Goal: Book appointment/travel/reservation

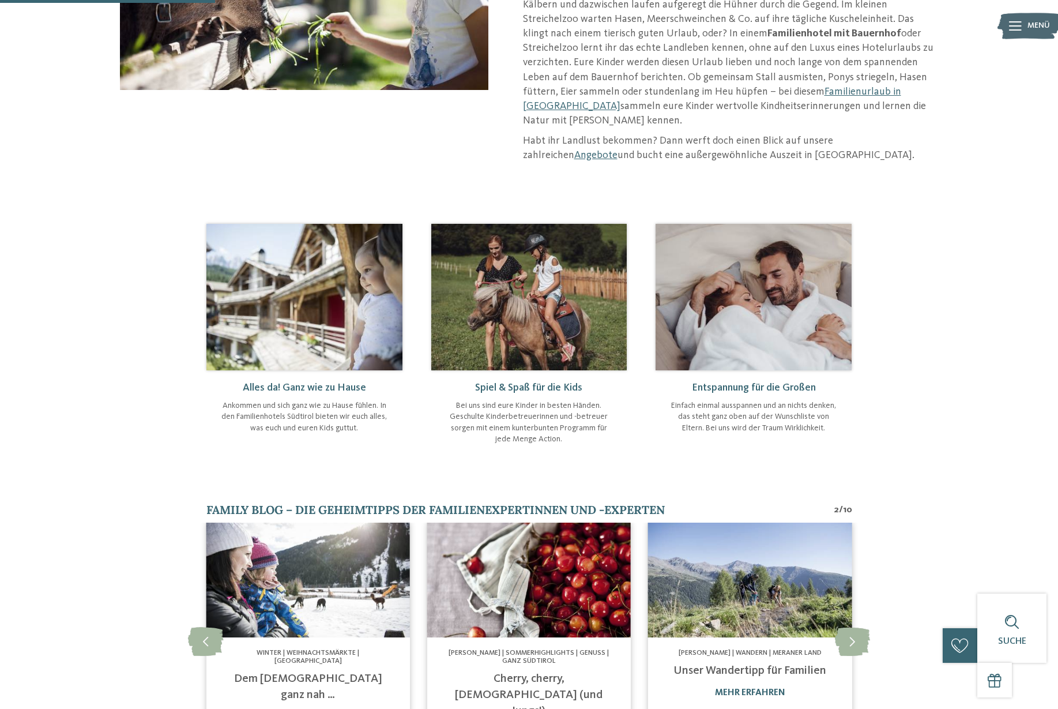
scroll to position [313, 0]
click at [547, 299] on img at bounding box center [529, 296] width 196 height 147
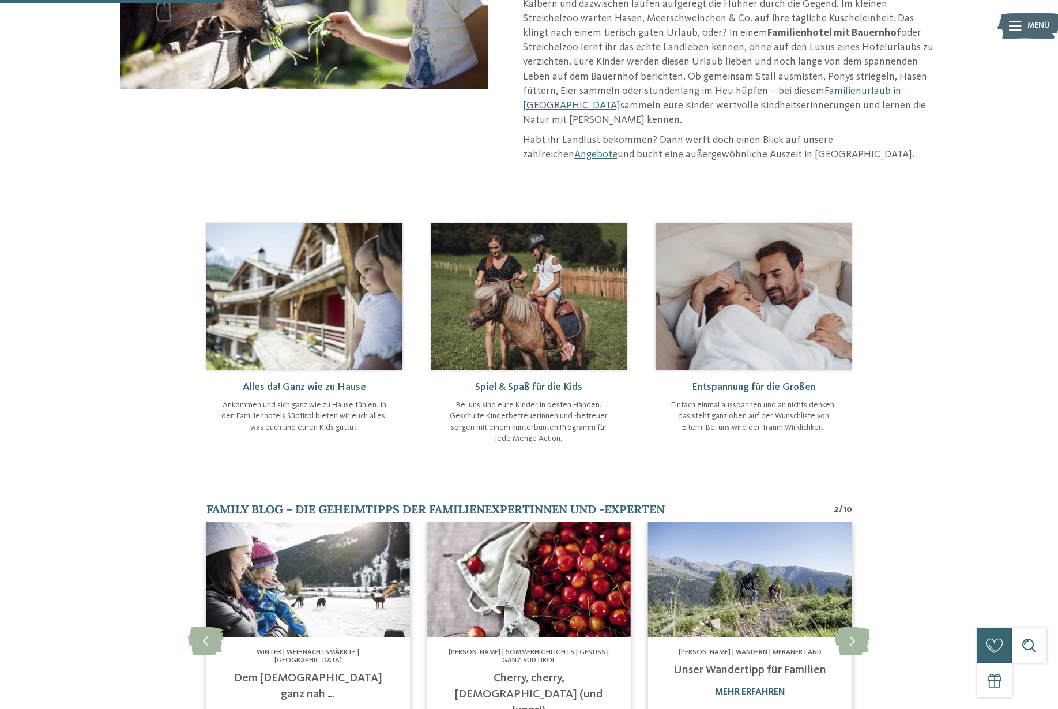
click at [567, 302] on img at bounding box center [529, 296] width 196 height 147
click at [537, 382] on span "Spiel & Spaß für die Kids" at bounding box center [528, 387] width 107 height 10
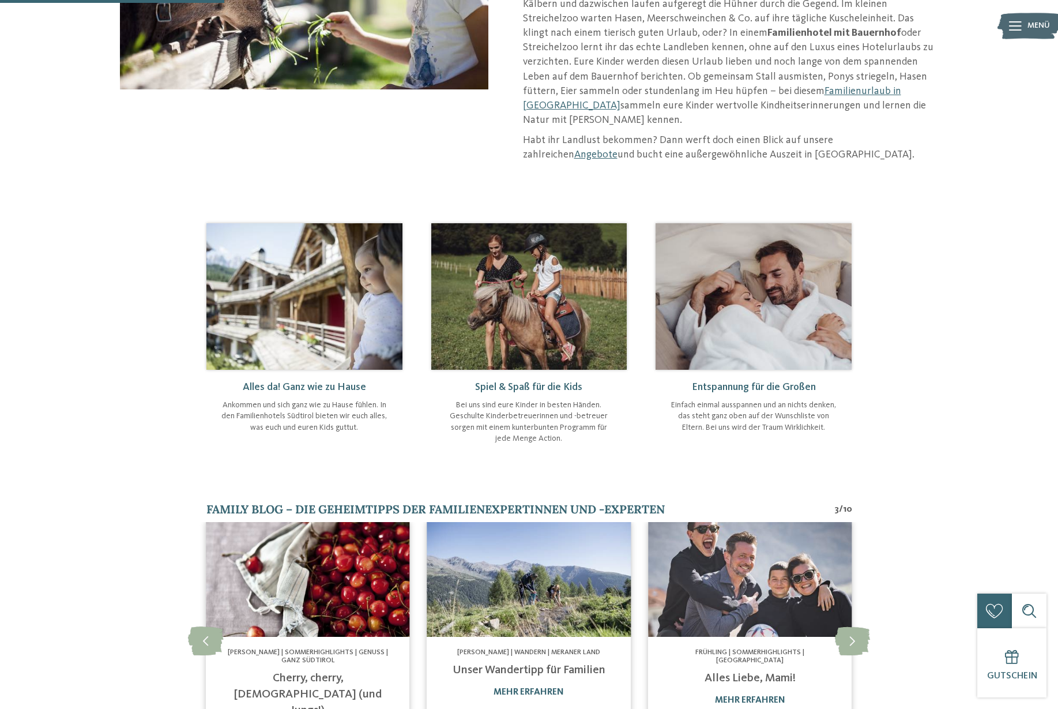
click at [558, 400] on p "Bei uns sind eure Kinder in besten Händen. Geschulte Kinderbetreuerinnen und -b…" at bounding box center [529, 422] width 173 height 45
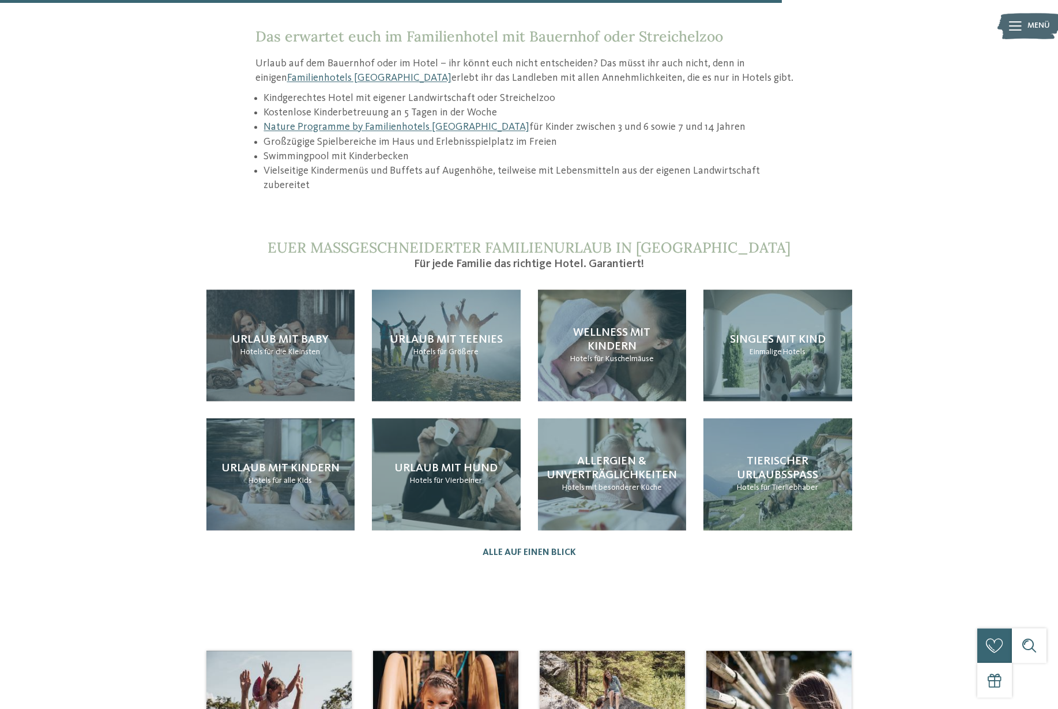
scroll to position [1091, 0]
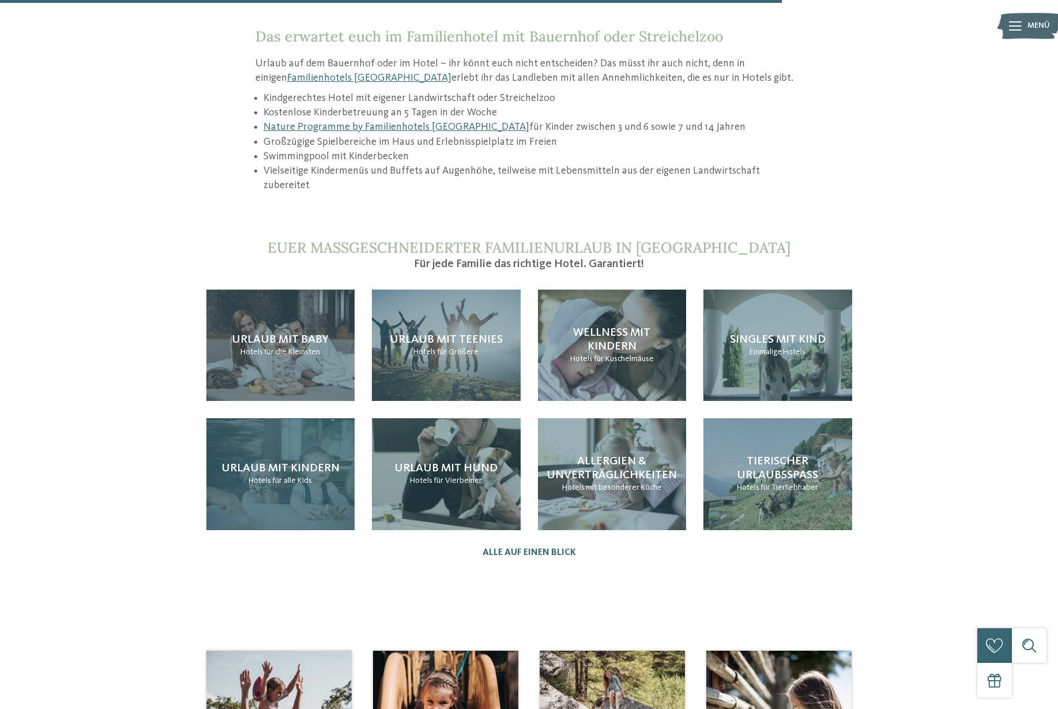
click at [284, 476] on span "für alle Kids" at bounding box center [292, 480] width 40 height 8
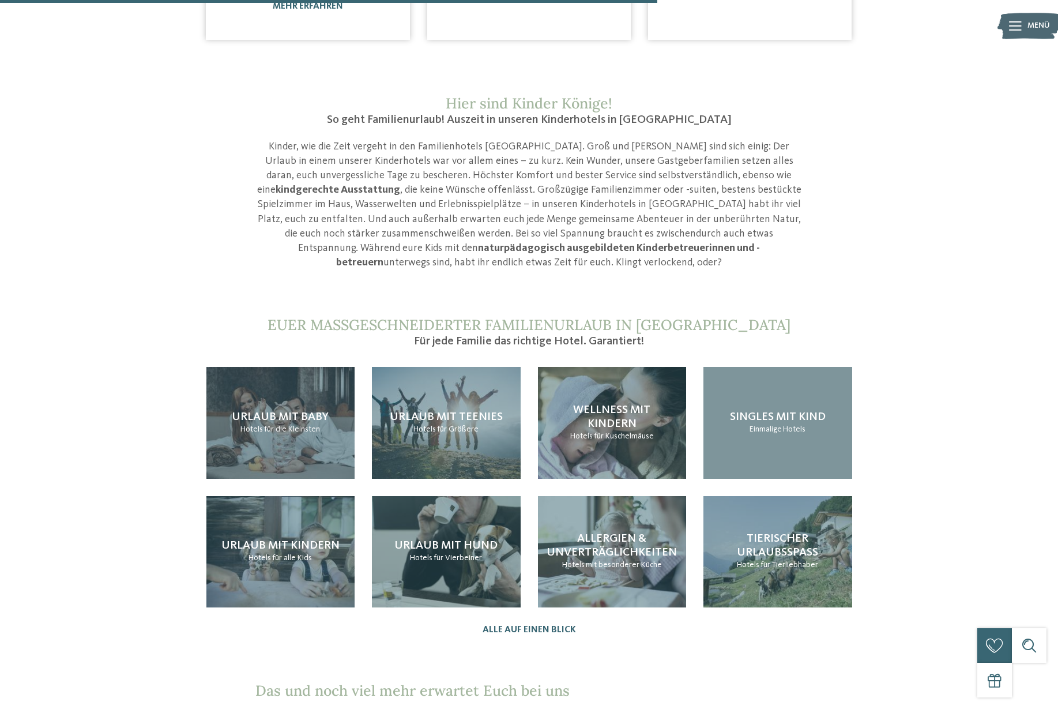
scroll to position [1087, 0]
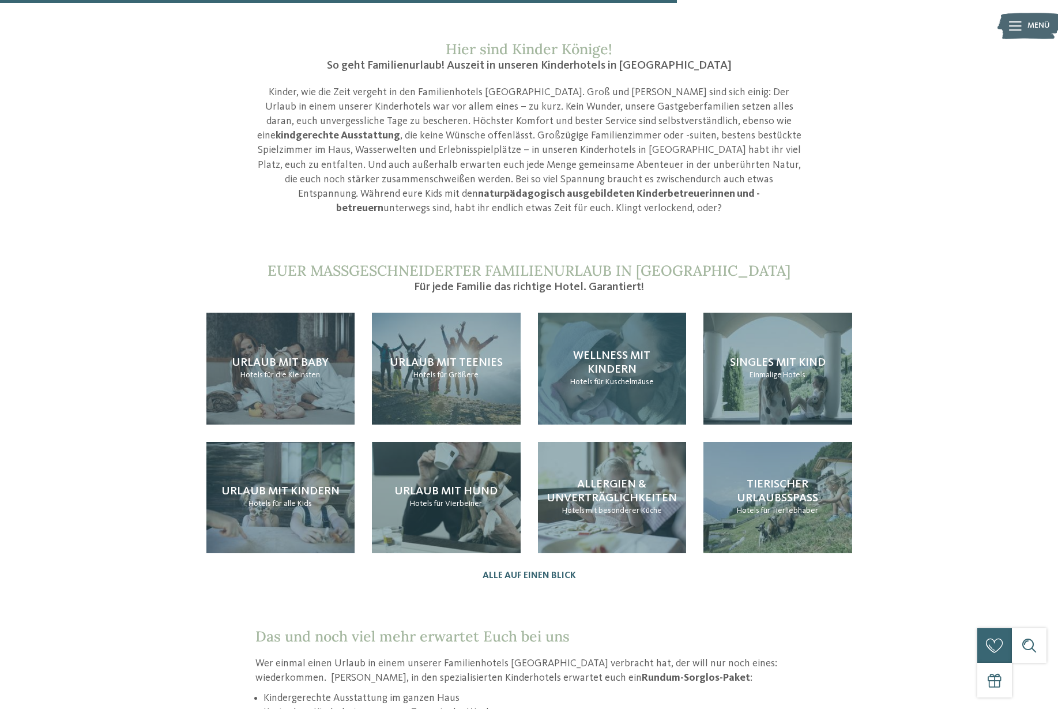
click at [632, 378] on span "für Kuschelmäuse" at bounding box center [624, 382] width 60 height 8
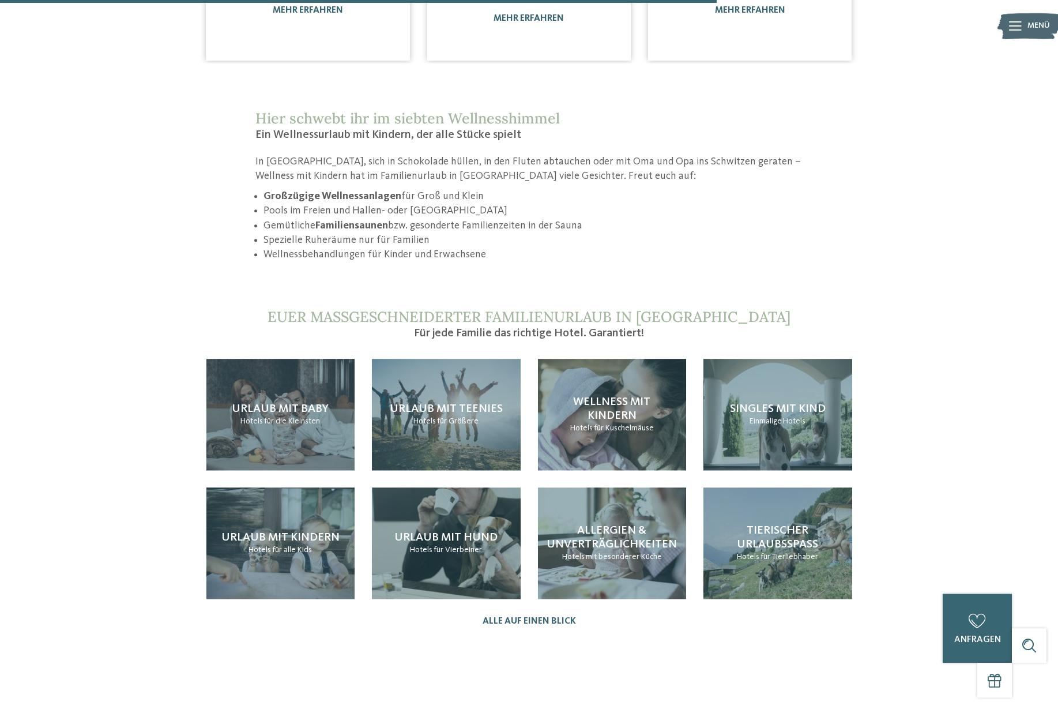
scroll to position [1027, 0]
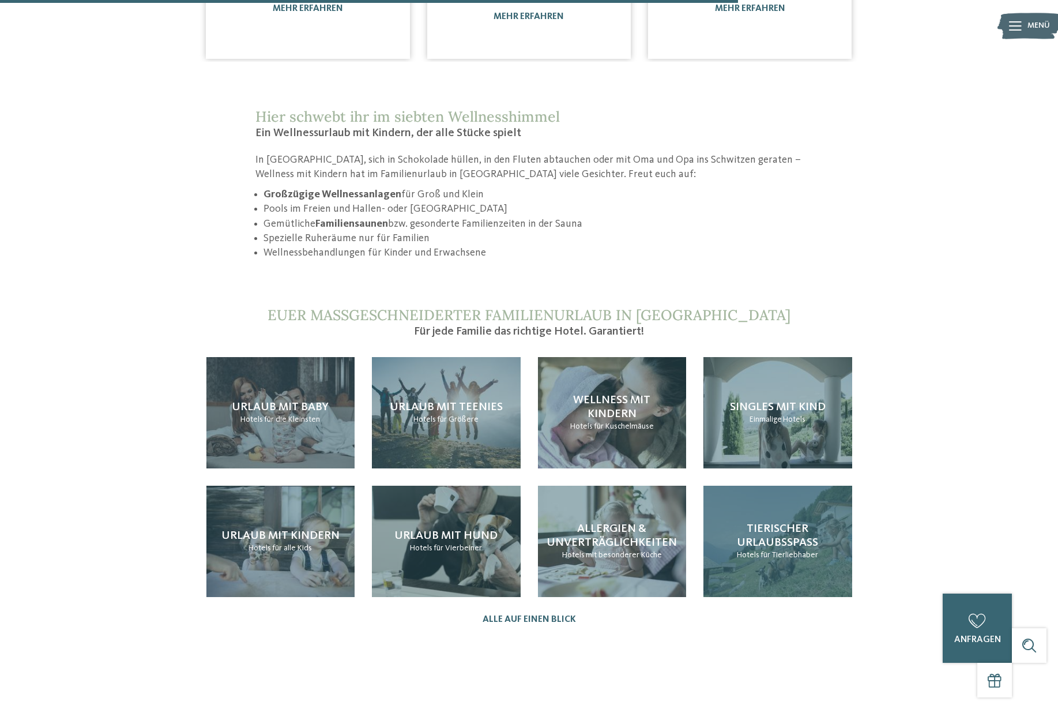
click at [802, 551] on span "für Tierliebhaber" at bounding box center [790, 555] width 58 height 8
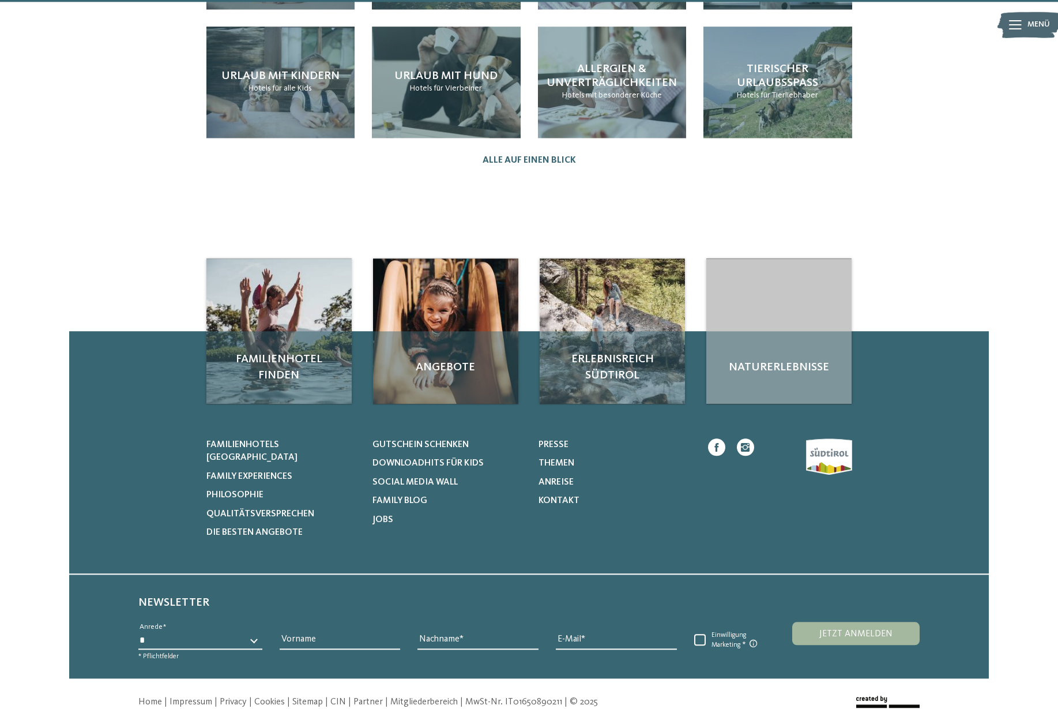
scroll to position [1482, 0]
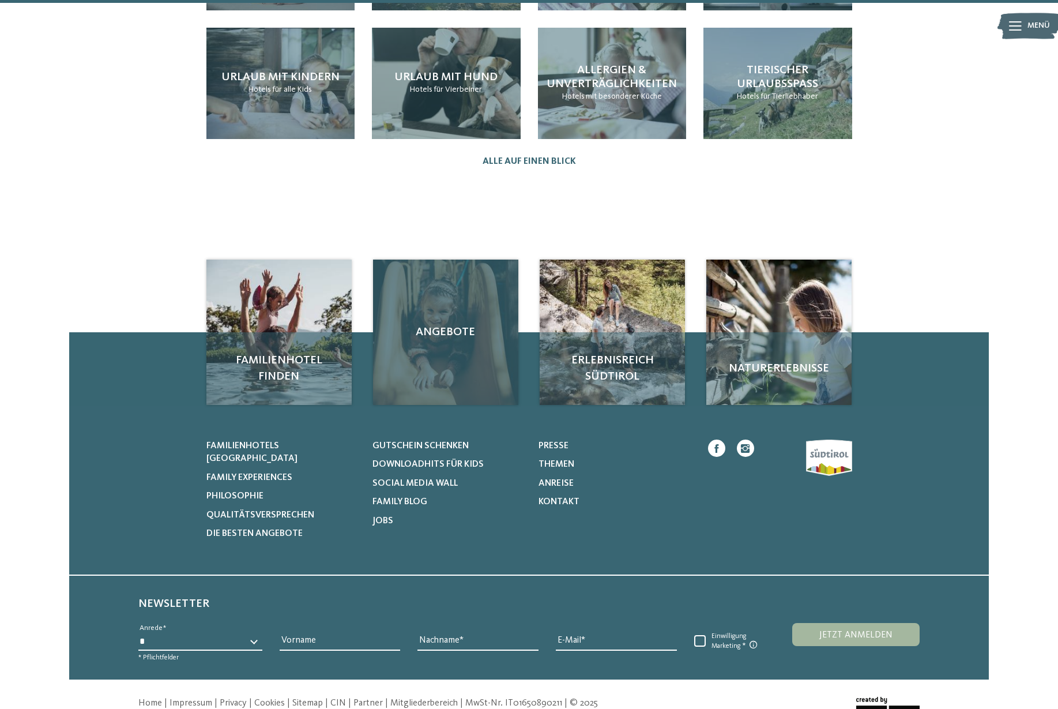
click at [457, 338] on div "Angebote" at bounding box center [445, 332] width 145 height 145
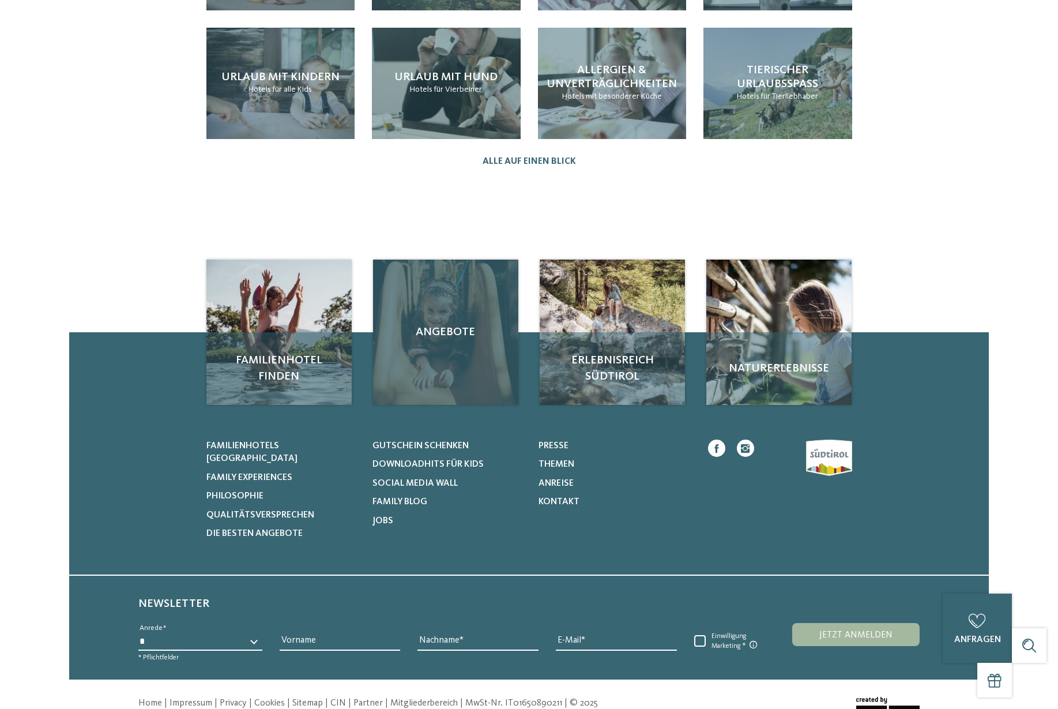
scroll to position [0, 0]
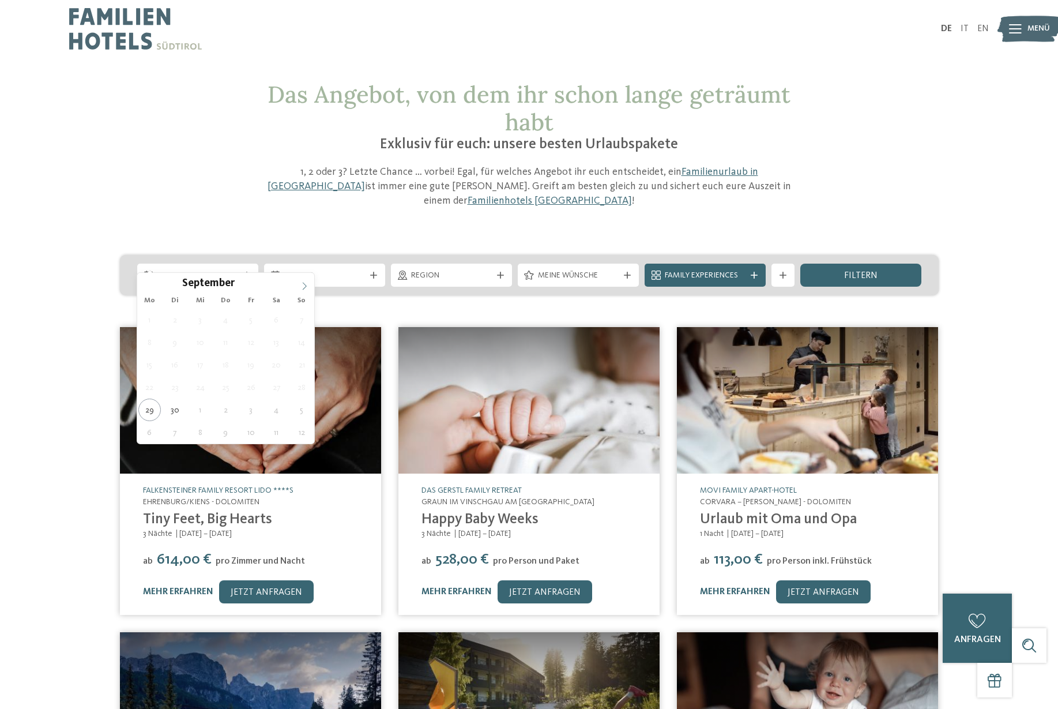
click at [305, 290] on icon at bounding box center [305, 286] width 8 height 8
click at [309, 287] on icon at bounding box center [305, 286] width 8 height 8
click at [151, 284] on icon at bounding box center [147, 286] width 8 height 8
type div "19.10.2025"
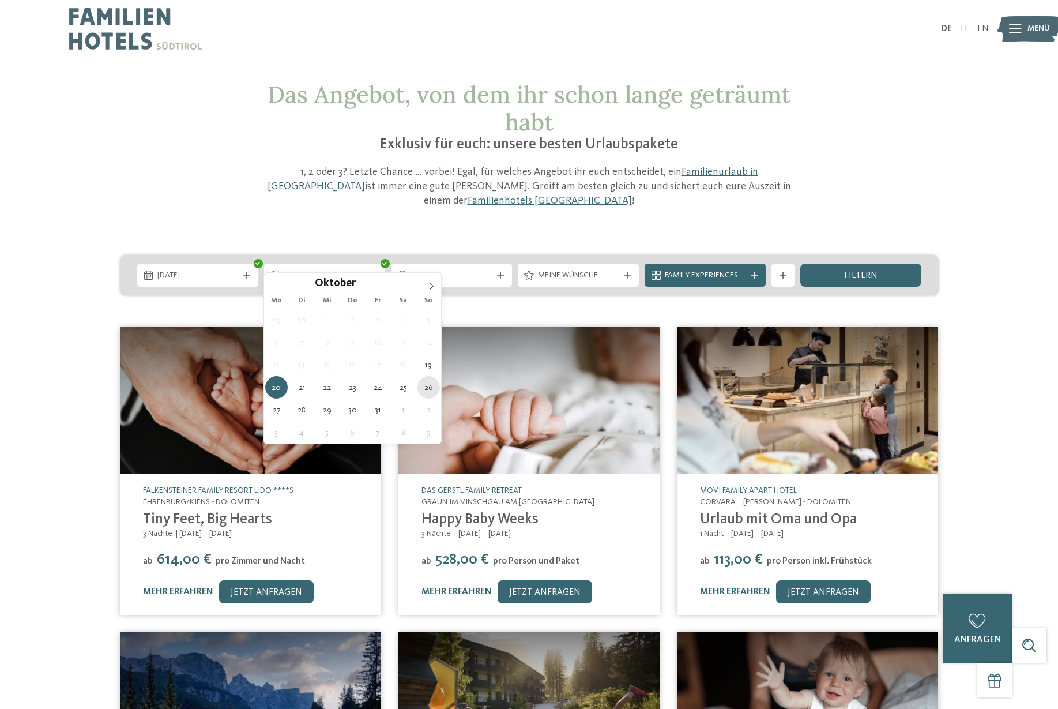
type div "26.10.2025"
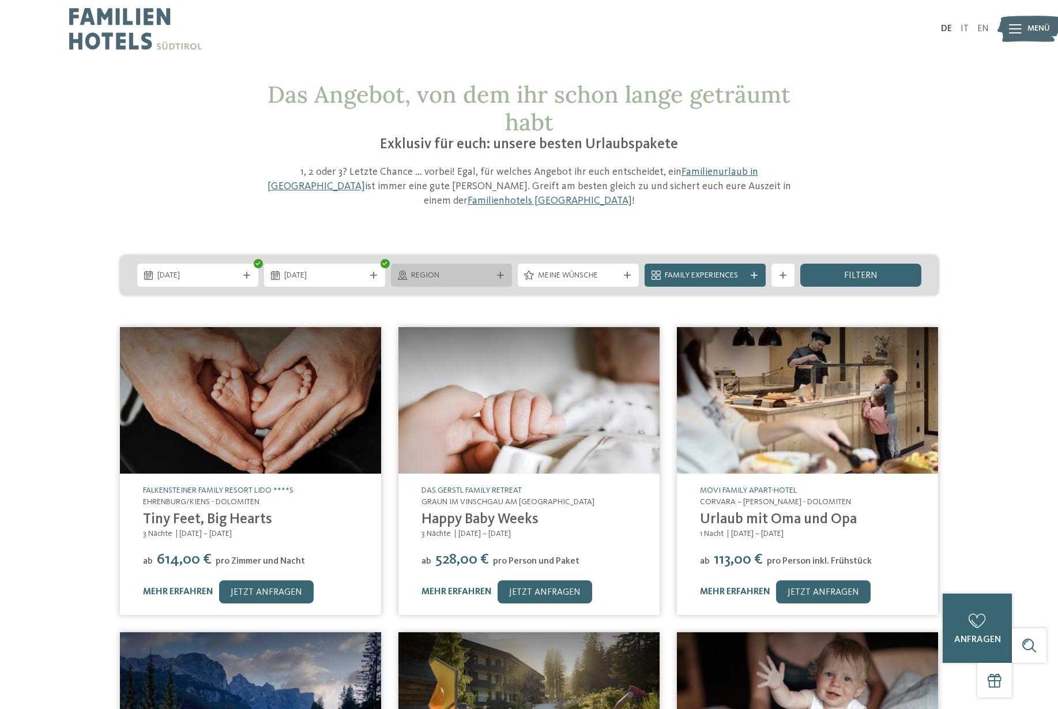
click at [440, 270] on span "Region" at bounding box center [451, 276] width 81 height 12
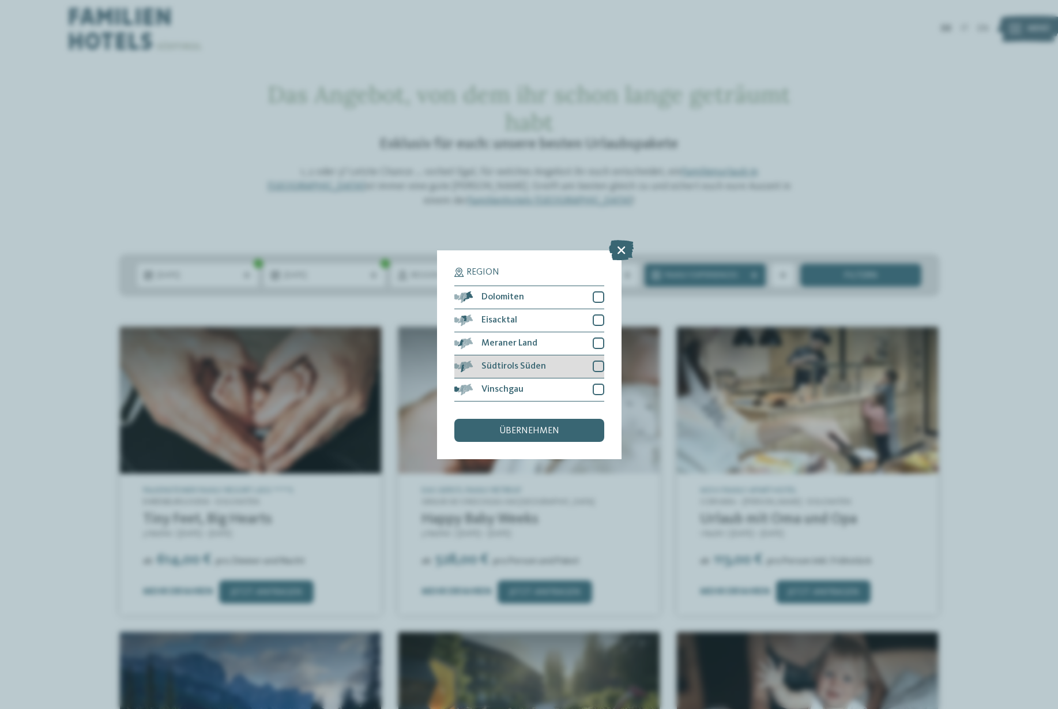
click at [605, 361] on div at bounding box center [599, 367] width 12 height 12
click at [605, 291] on div at bounding box center [599, 297] width 12 height 12
click at [605, 314] on div at bounding box center [599, 320] width 12 height 12
click at [605, 337] on div at bounding box center [599, 343] width 12 height 12
click at [605, 384] on div at bounding box center [599, 390] width 12 height 12
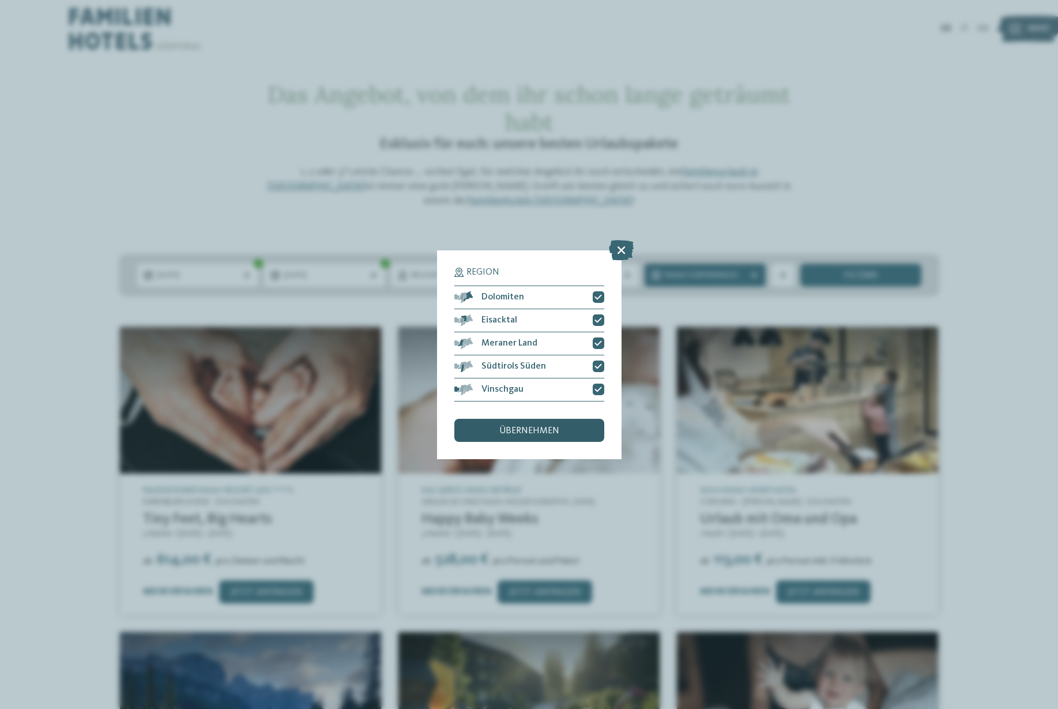
click at [564, 419] on div "übernehmen" at bounding box center [530, 430] width 150 height 23
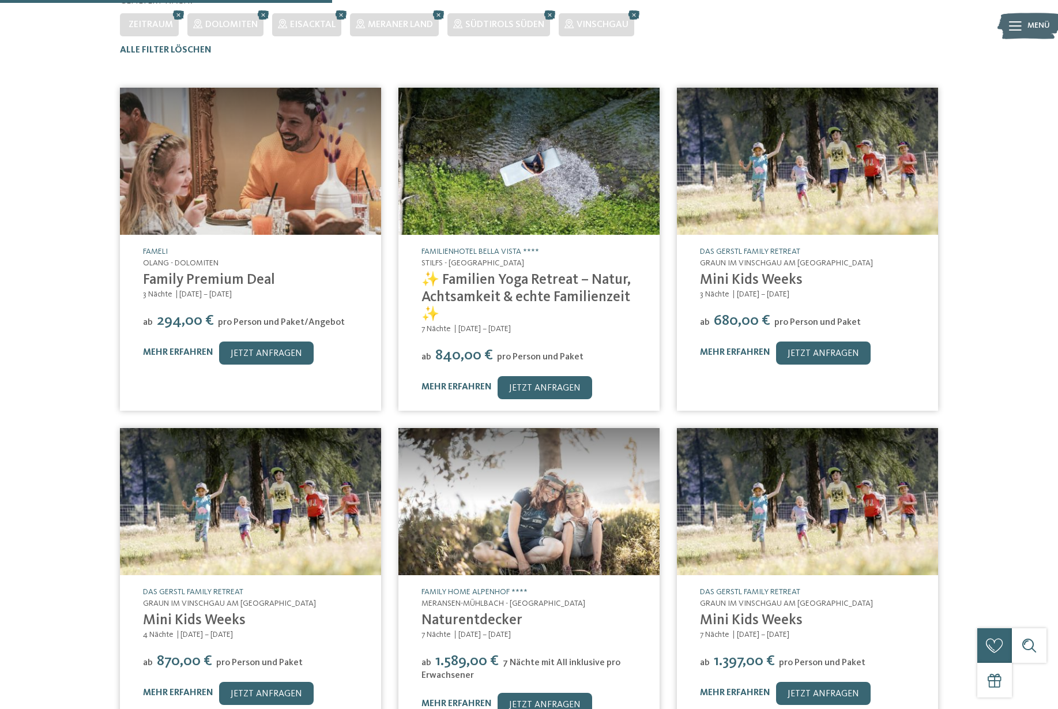
scroll to position [310, 0]
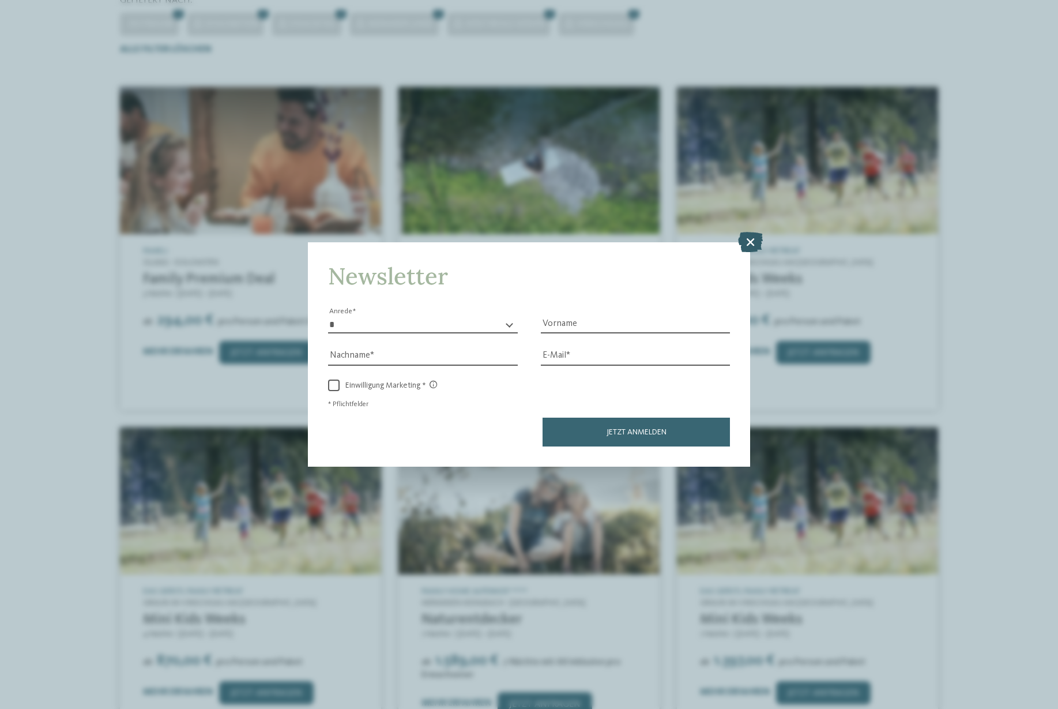
click at [763, 232] on icon at bounding box center [750, 242] width 25 height 20
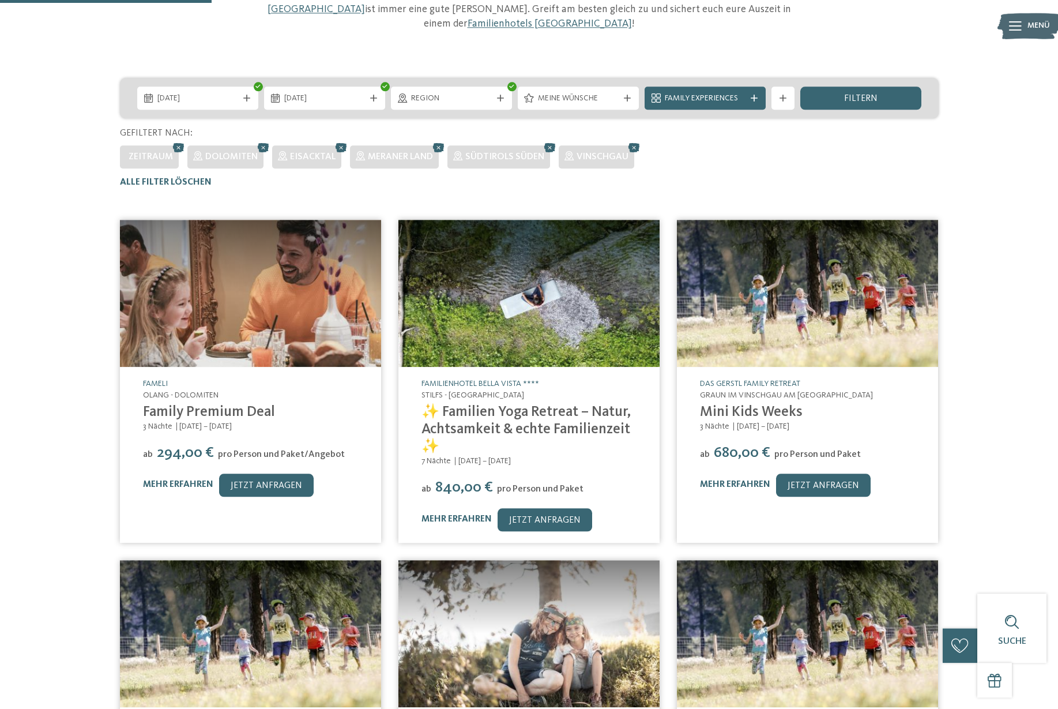
scroll to position [0, 0]
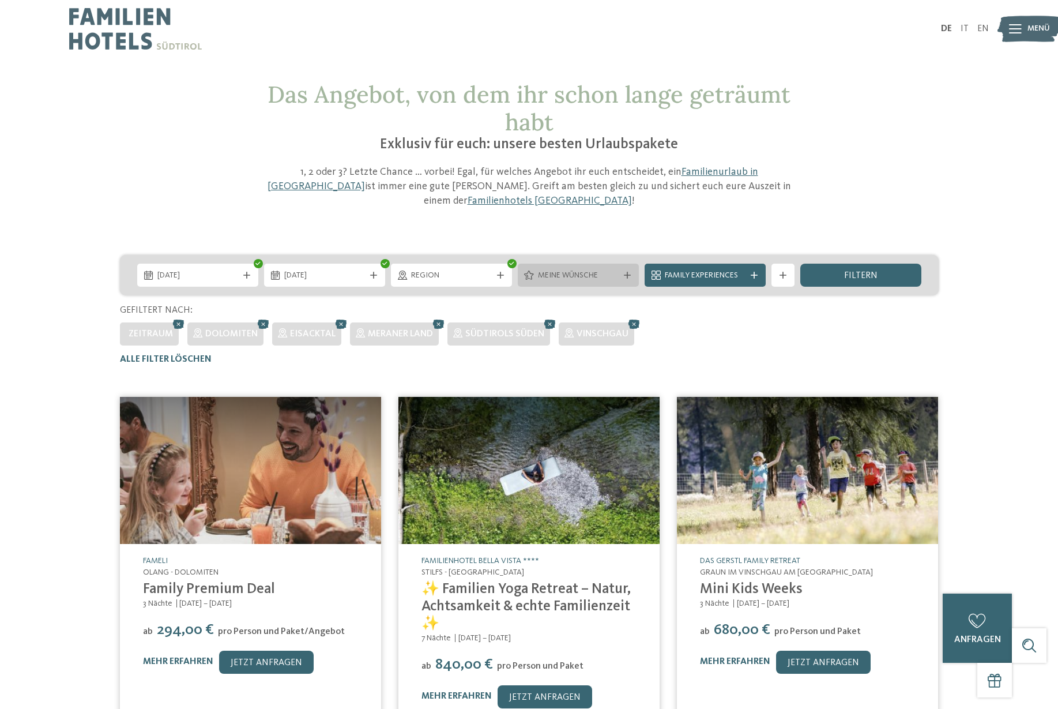
click at [604, 270] on span "Meine Wünsche" at bounding box center [578, 276] width 81 height 12
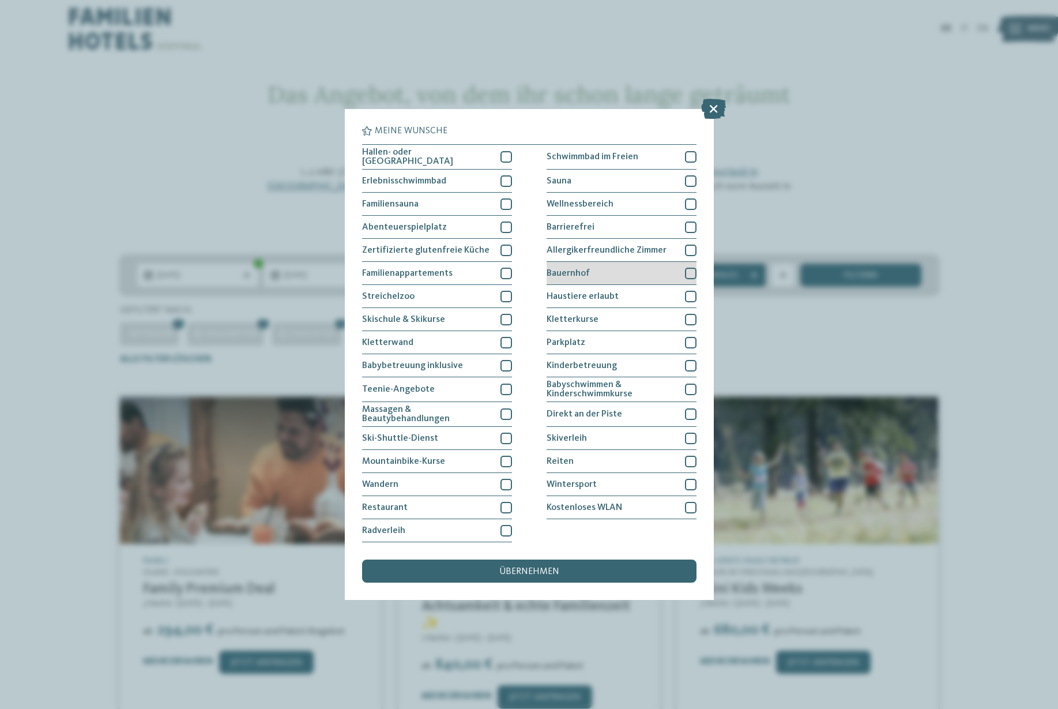
click at [697, 268] on div at bounding box center [691, 274] width 12 height 12
click at [501, 341] on div "Kletterwand" at bounding box center [437, 342] width 150 height 23
click at [506, 291] on div at bounding box center [507, 297] width 12 height 12
click at [504, 268] on div at bounding box center [507, 274] width 12 height 12
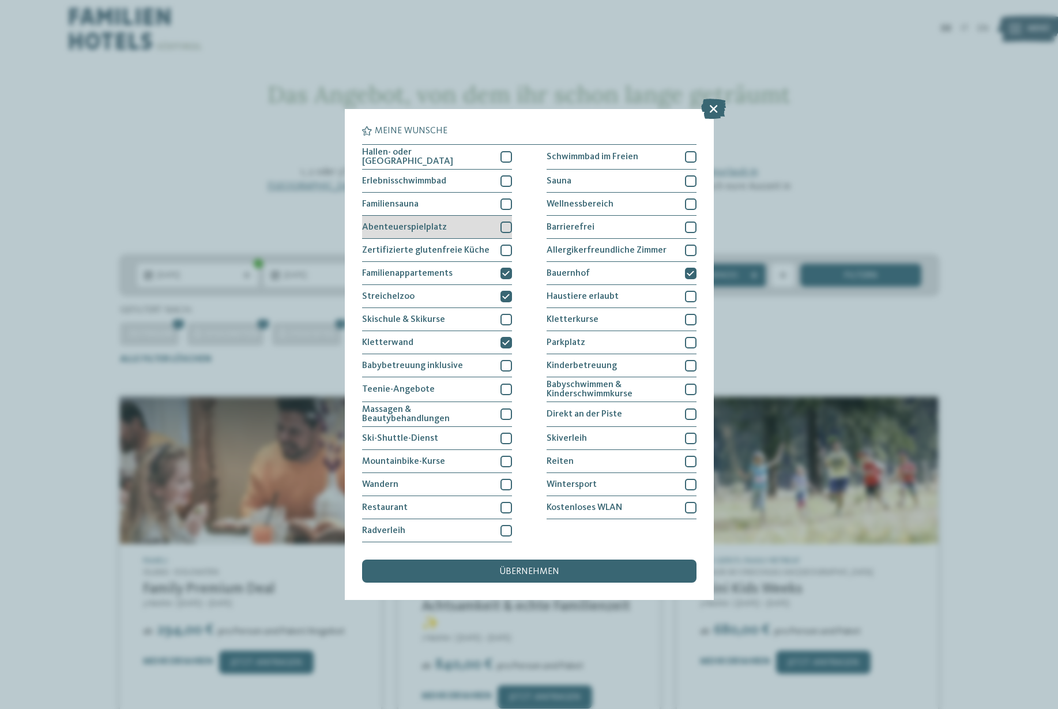
click at [501, 222] on div at bounding box center [507, 228] width 12 height 12
click at [503, 175] on div at bounding box center [507, 181] width 12 height 12
click at [506, 479] on div at bounding box center [507, 485] width 12 height 12
click at [506, 525] on div at bounding box center [507, 531] width 12 height 12
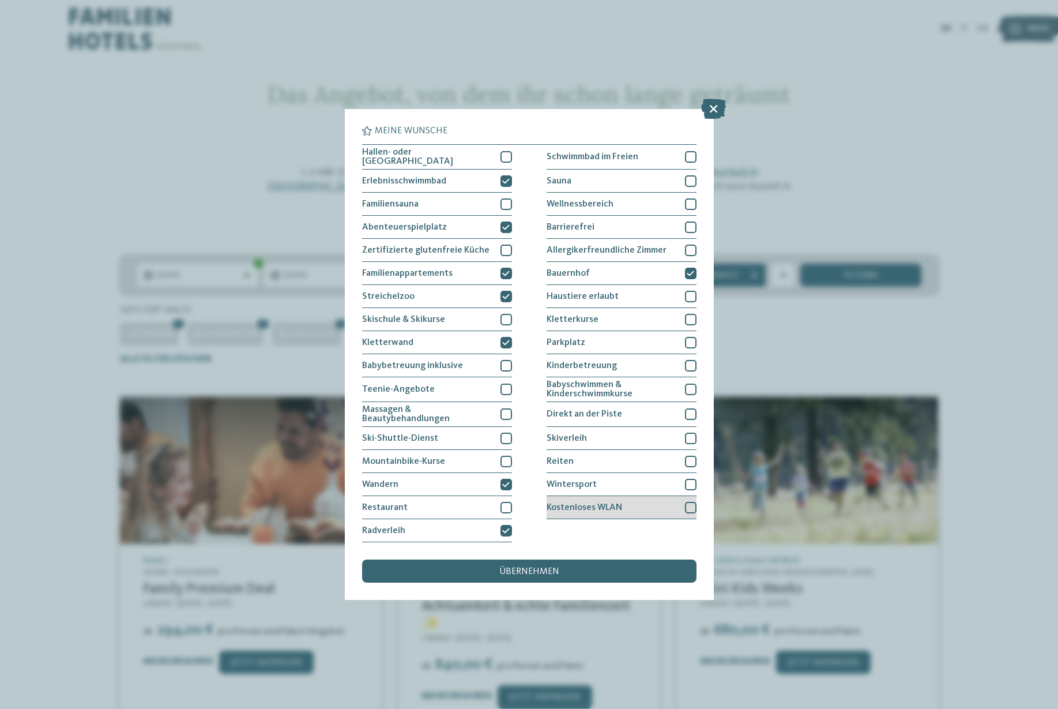
click at [669, 496] on div "Kostenloses WLAN" at bounding box center [622, 507] width 150 height 23
click at [686, 450] on div "Reiten" at bounding box center [622, 461] width 150 height 23
click at [602, 560] on div "übernehmen" at bounding box center [529, 571] width 335 height 23
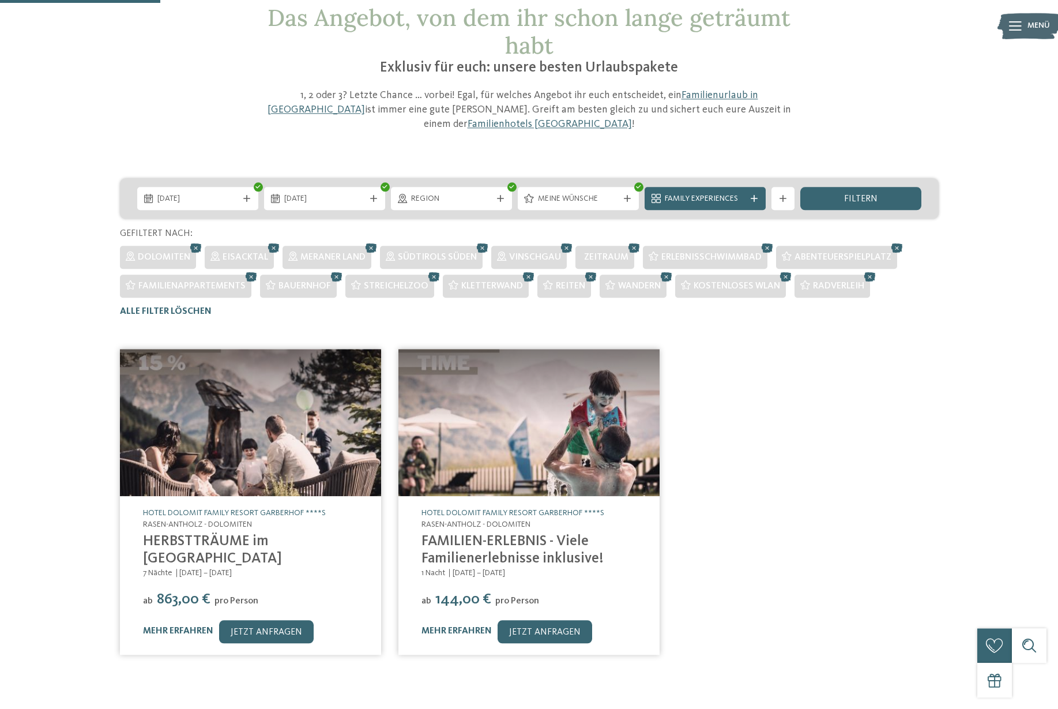
scroll to position [0, 0]
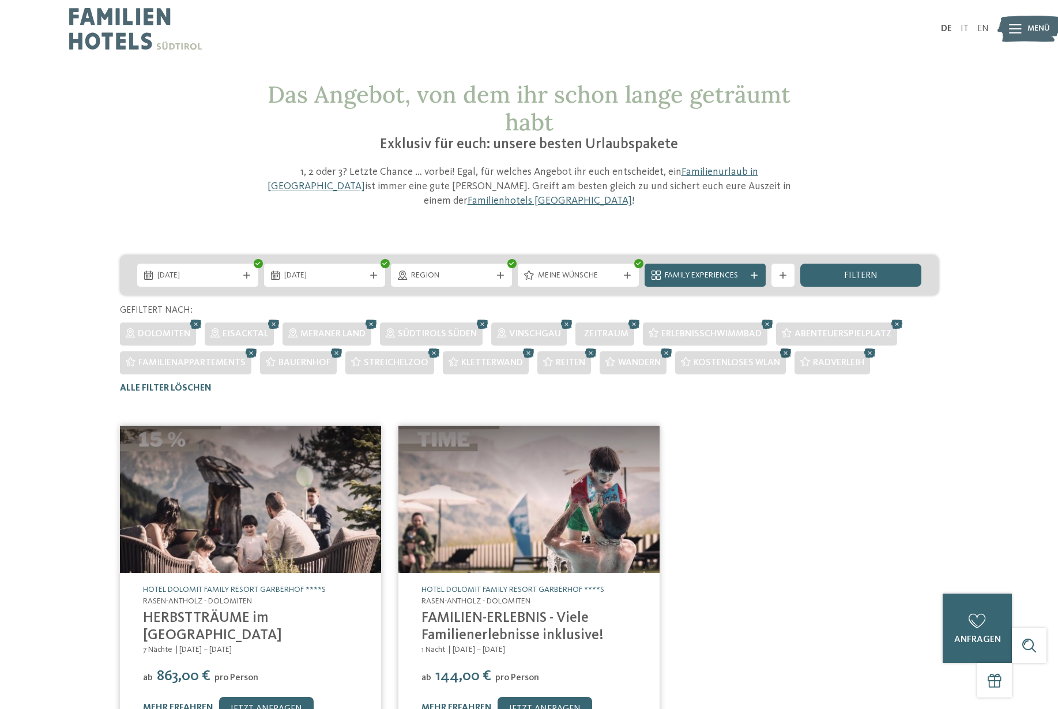
click at [793, 346] on icon at bounding box center [786, 353] width 17 height 15
click at [832, 317] on icon at bounding box center [829, 324] width 17 height 15
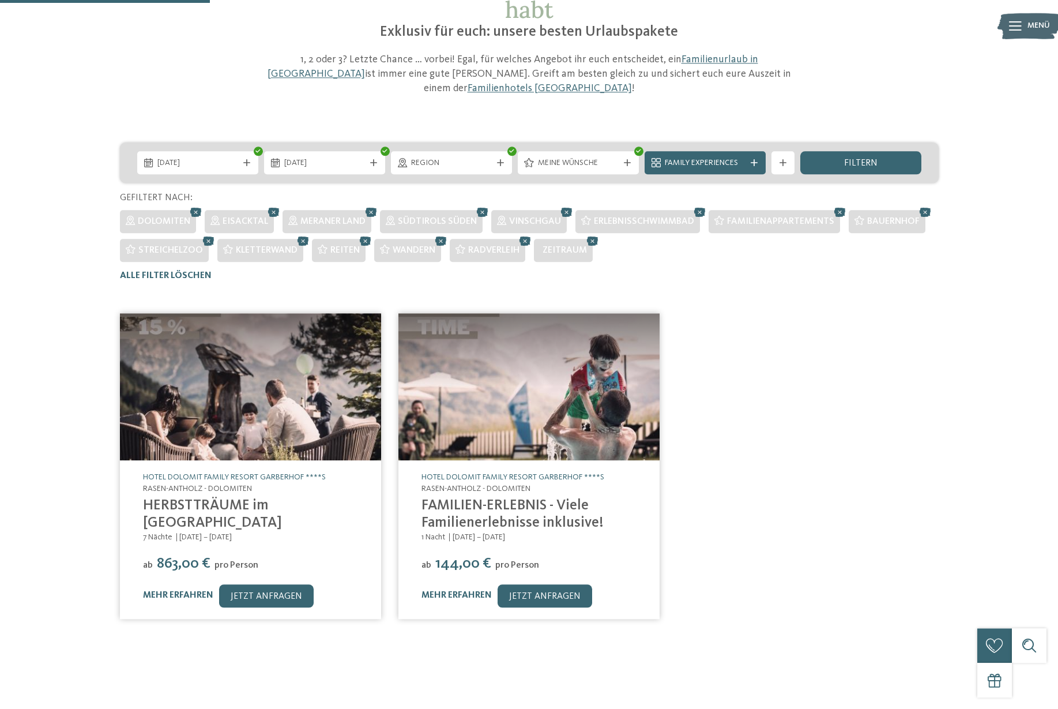
scroll to position [58, 0]
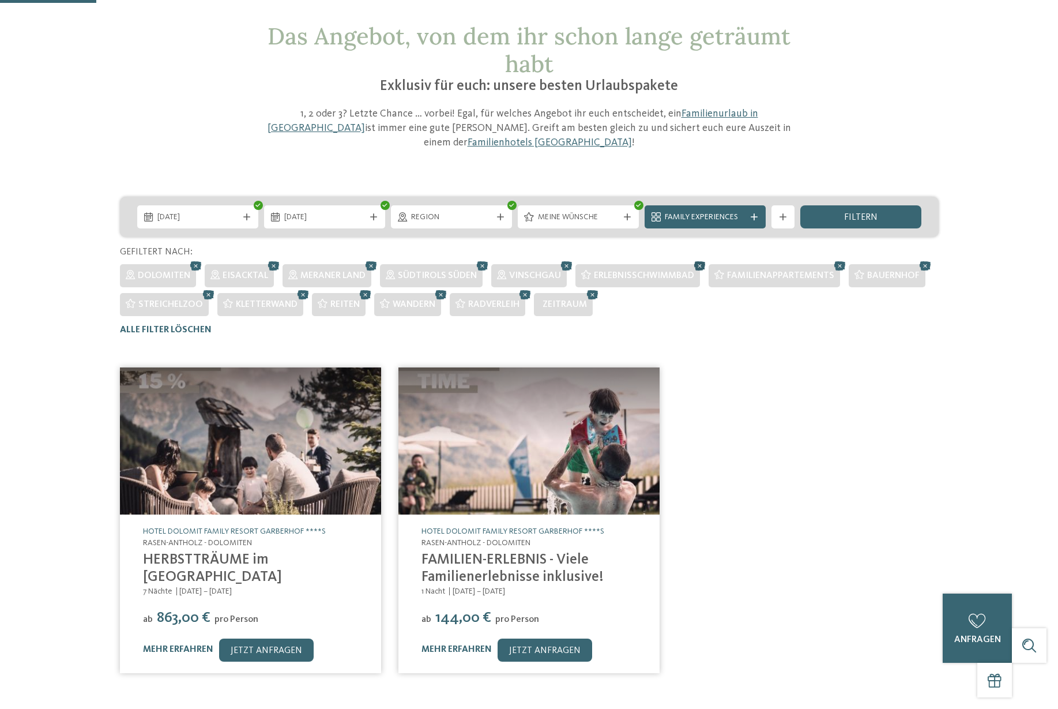
click at [697, 258] on icon at bounding box center [700, 265] width 17 height 15
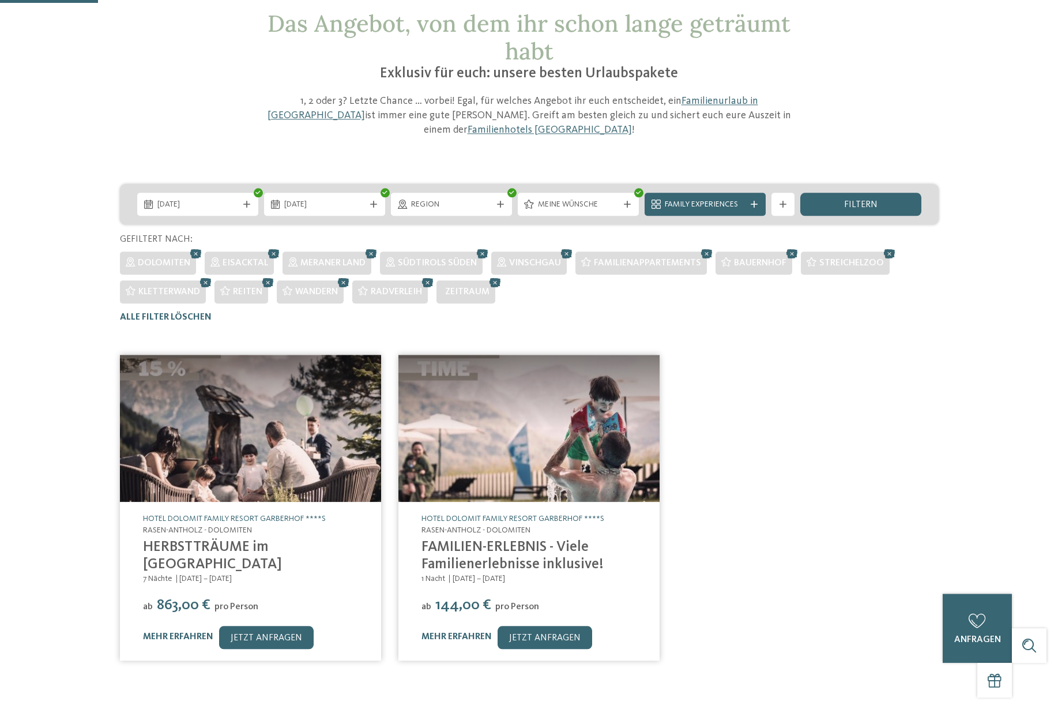
scroll to position [59, 0]
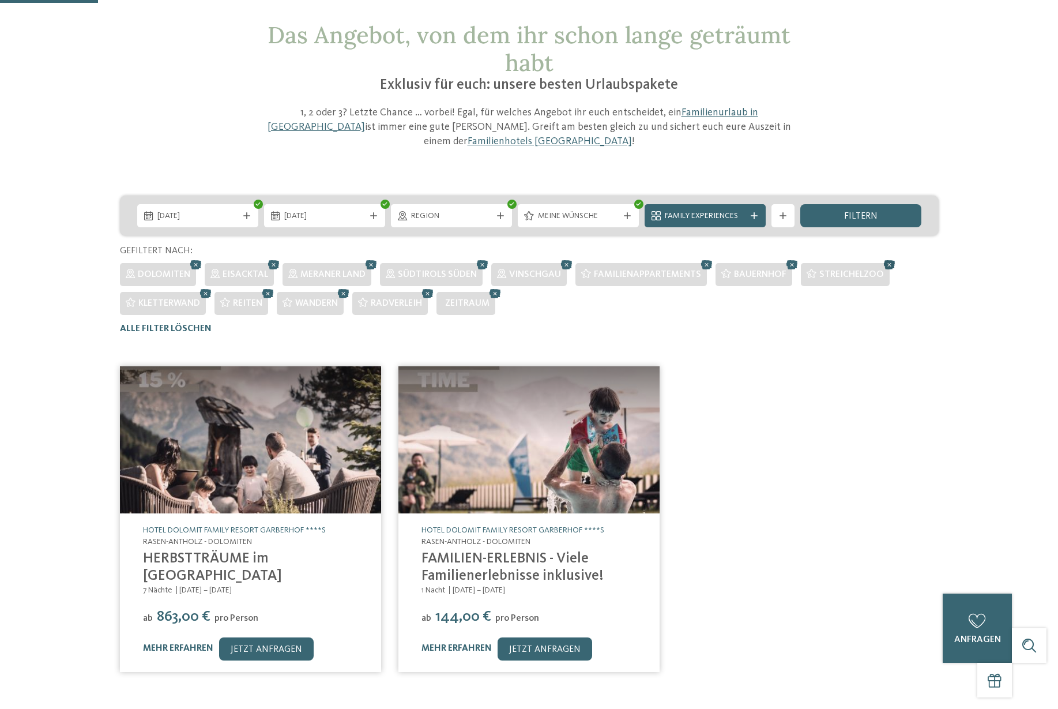
click at [892, 257] on icon at bounding box center [889, 264] width 17 height 15
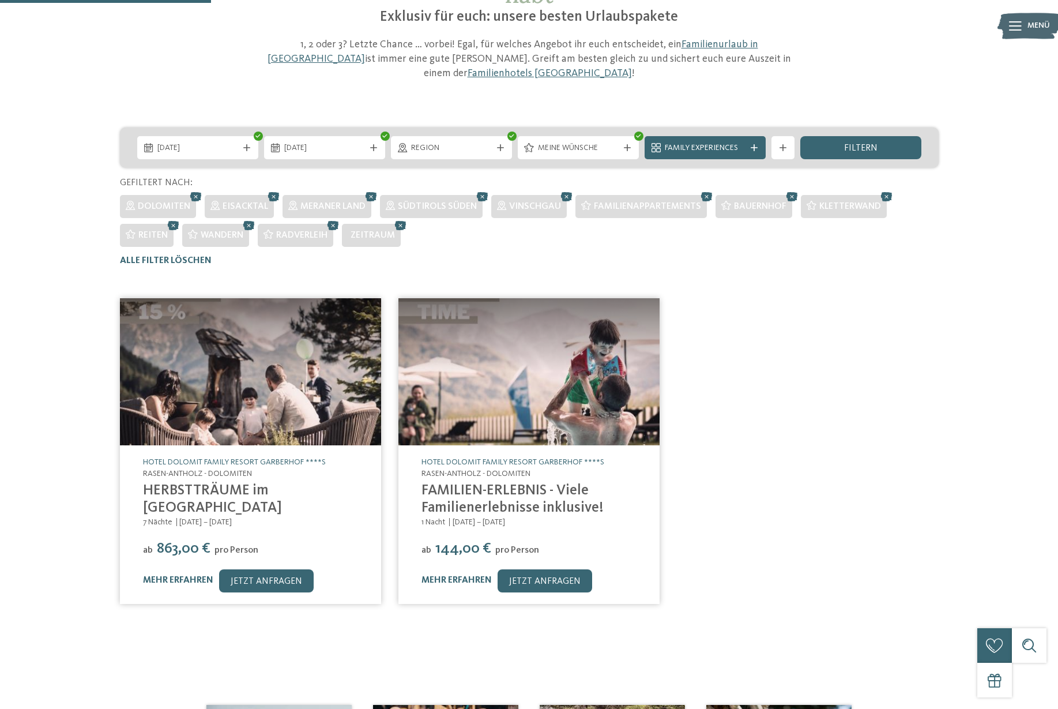
scroll to position [127, 0]
click at [342, 218] on icon at bounding box center [333, 225] width 17 height 15
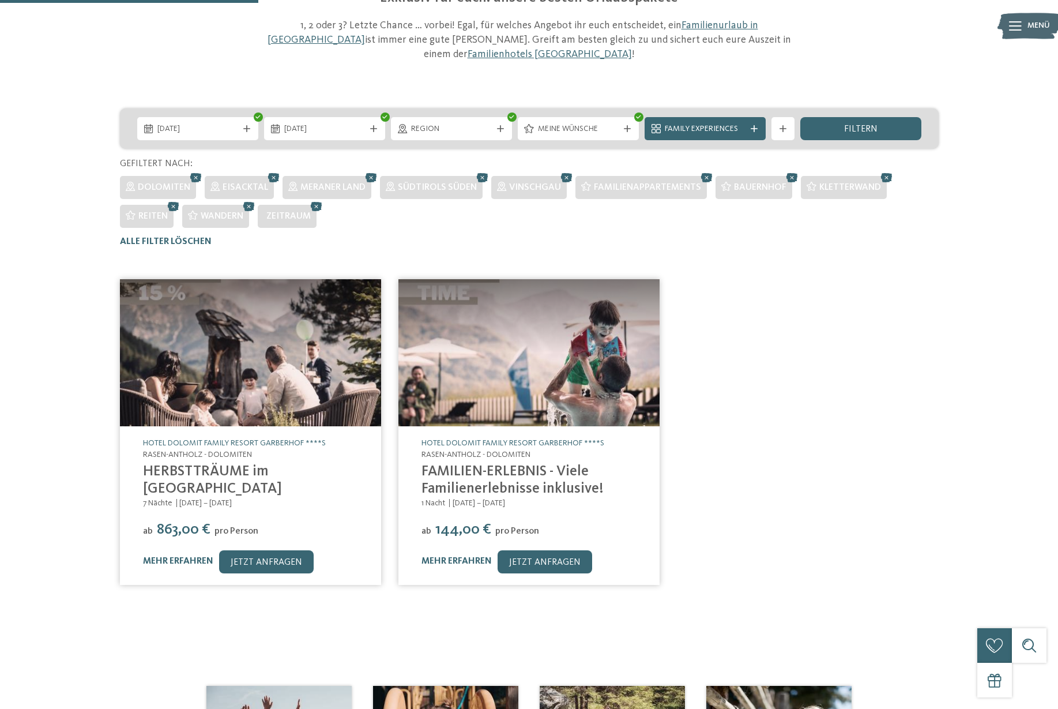
scroll to position [145, 0]
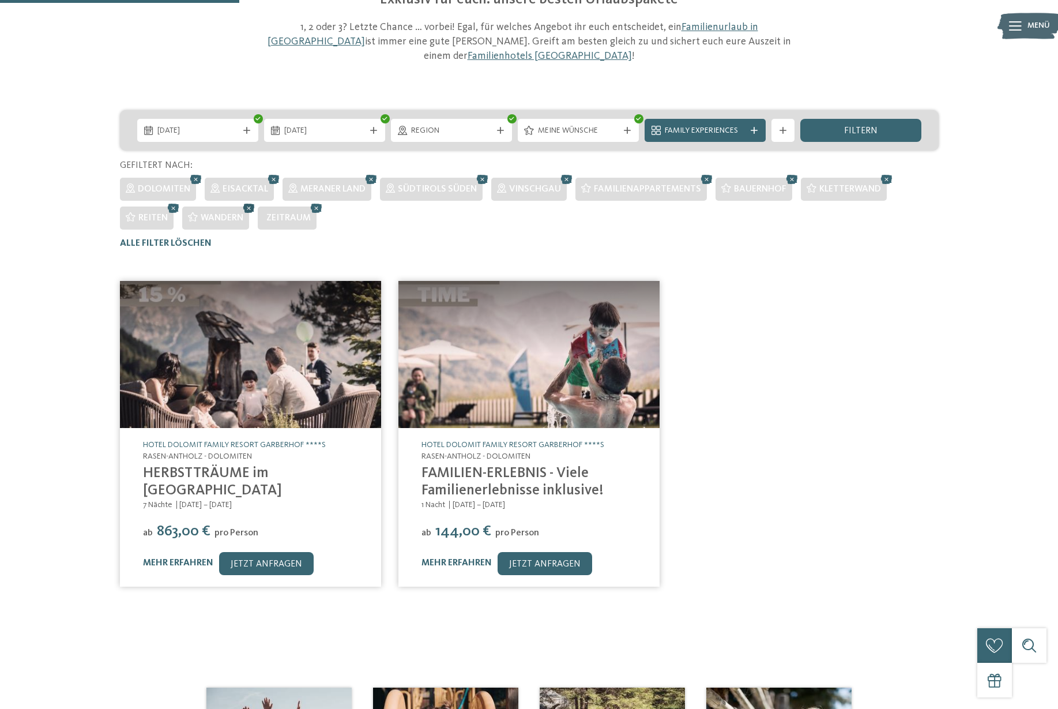
click at [252, 201] on icon at bounding box center [249, 208] width 17 height 15
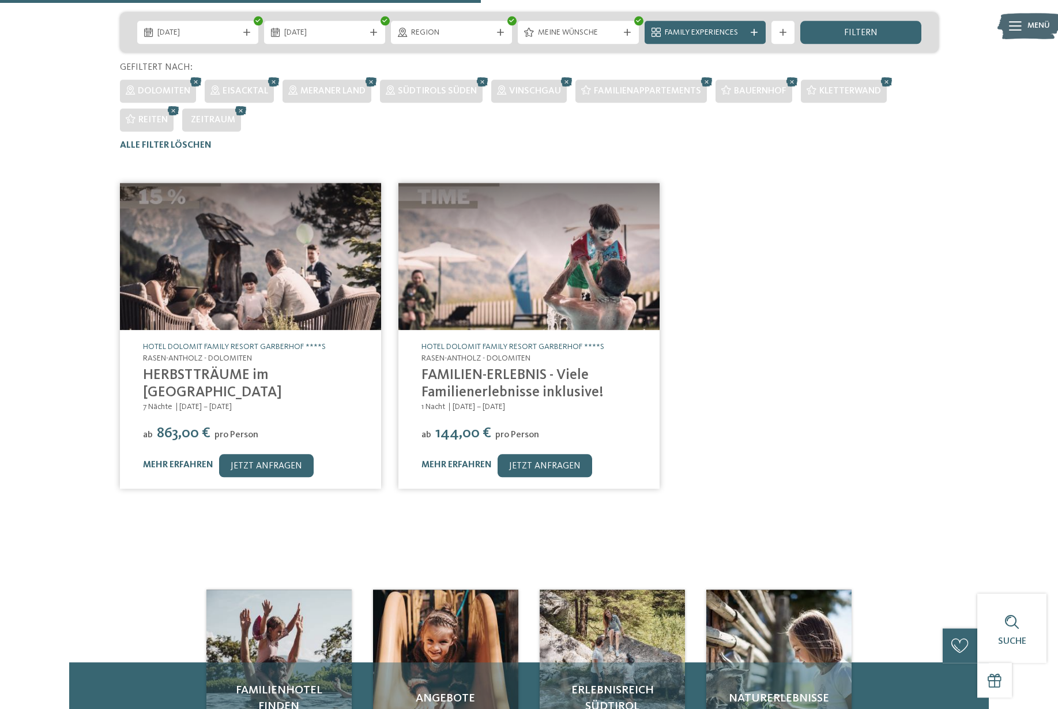
scroll to position [0, 0]
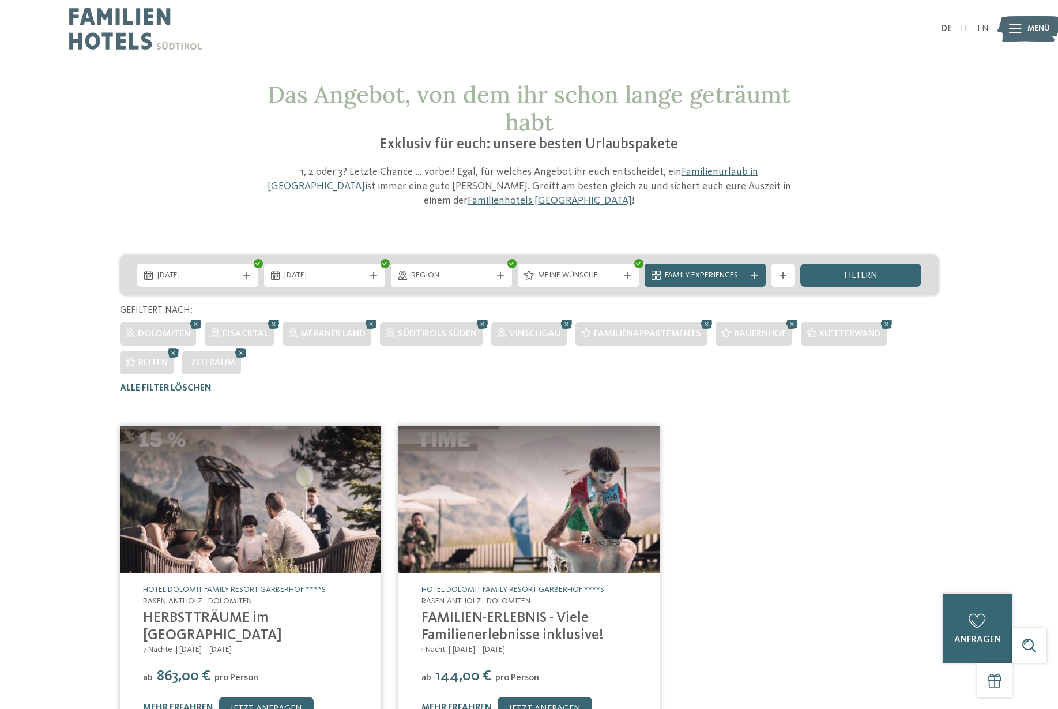
click at [164, 358] on span "Reiten" at bounding box center [152, 362] width 29 height 9
click at [177, 346] on icon at bounding box center [173, 353] width 17 height 15
click at [890, 317] on icon at bounding box center [887, 324] width 17 height 15
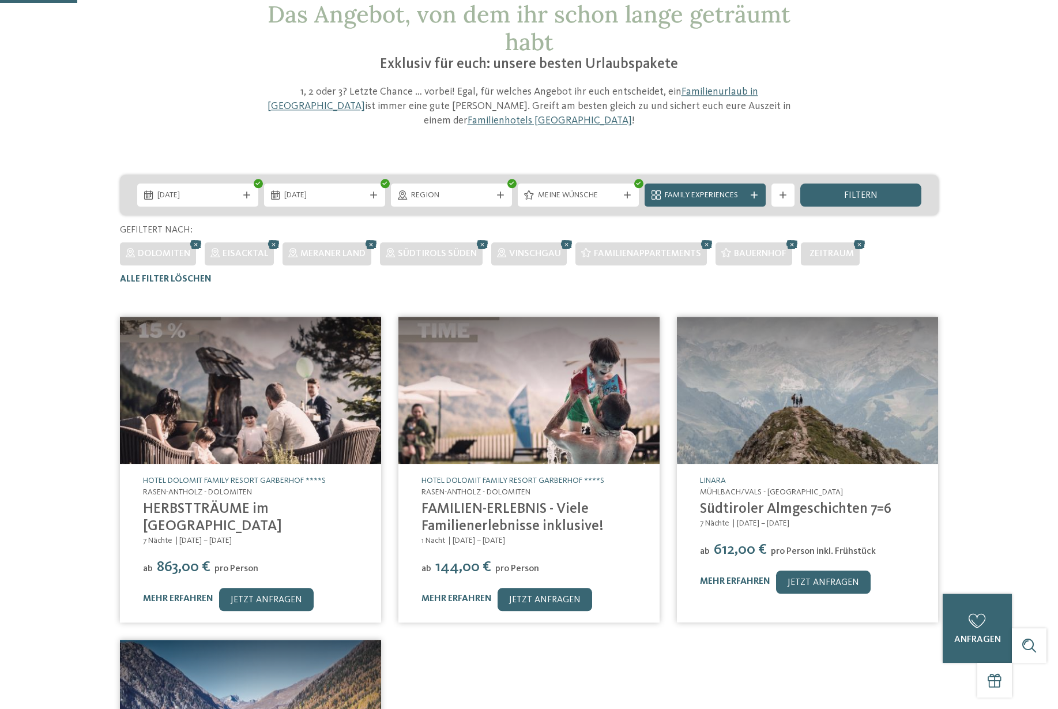
scroll to position [37, 0]
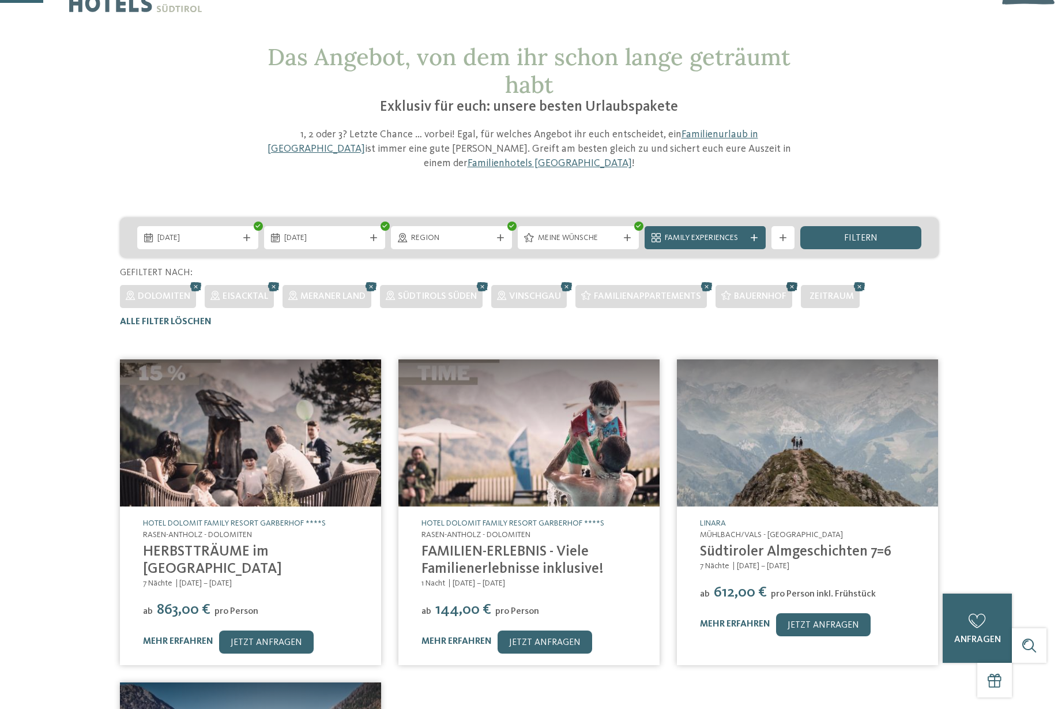
click at [791, 279] on icon at bounding box center [792, 286] width 17 height 15
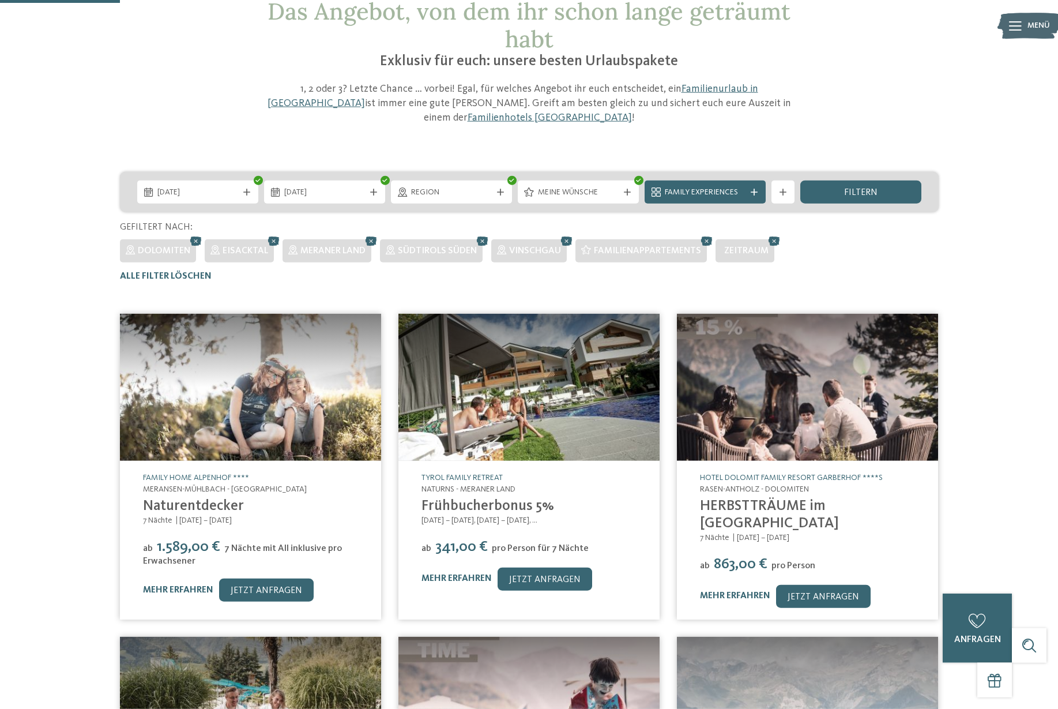
scroll to position [84, 0]
